Goal: Task Accomplishment & Management: Manage account settings

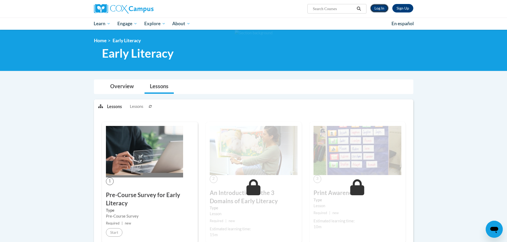
click at [381, 8] on link "Log In" at bounding box center [379, 8] width 18 height 9
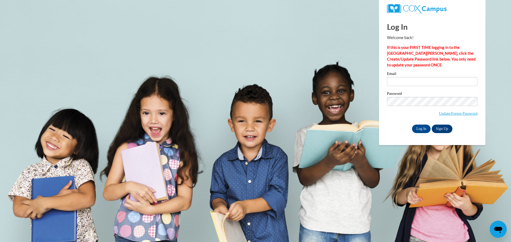
click at [399, 81] on input "Email" at bounding box center [432, 81] width 90 height 9
click at [409, 83] on input "Email" at bounding box center [432, 81] width 90 height 9
type input "[EMAIL_ADDRESS][DOMAIN_NAME]"
click at [416, 128] on input "Log In" at bounding box center [421, 129] width 19 height 9
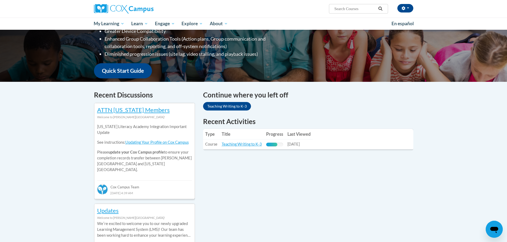
scroll to position [133, 0]
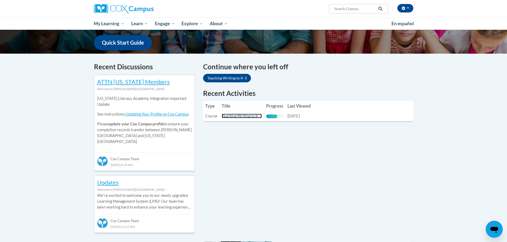
click at [244, 115] on link "Teaching Writing to K-3" at bounding box center [242, 116] width 40 height 5
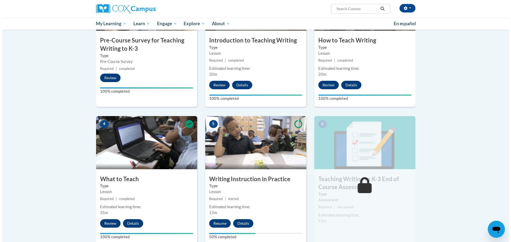
scroll to position [213, 0]
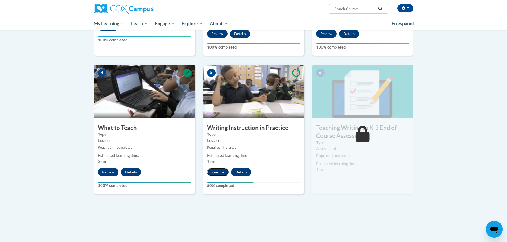
click at [213, 173] on button "Resume" at bounding box center [218, 172] width 22 height 9
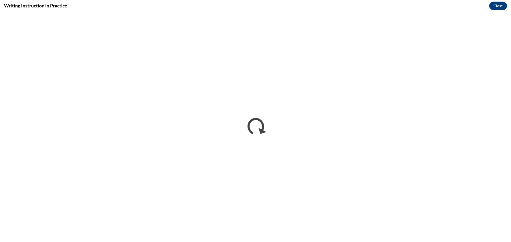
scroll to position [0, 0]
